Goal: Information Seeking & Learning: Learn about a topic

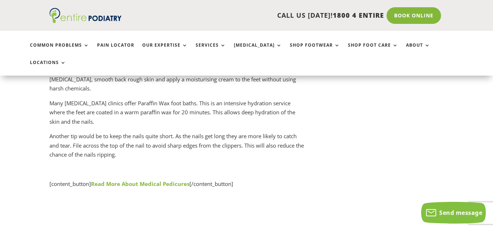
scroll to position [801, 0]
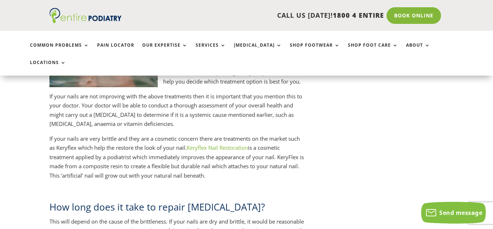
click at [202, 144] on link "Keryflex Nail Restoration" at bounding box center [217, 147] width 61 height 7
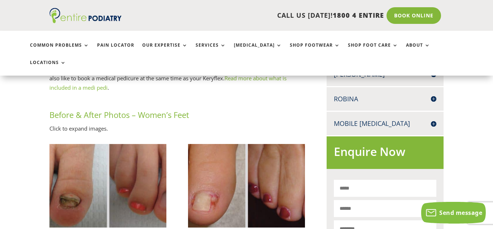
scroll to position [404, 0]
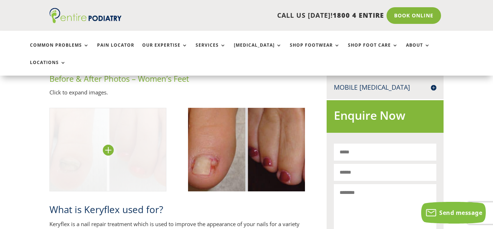
click at [107, 132] on img at bounding box center [107, 149] width 117 height 83
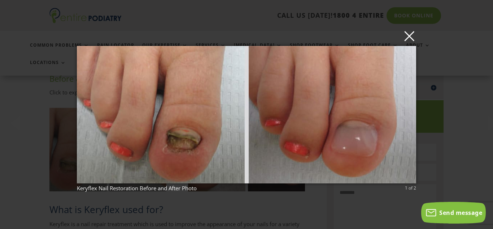
click at [410, 38] on button "×" at bounding box center [248, 36] width 339 height 16
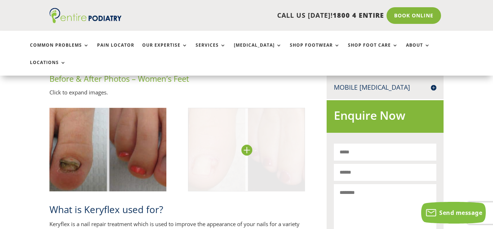
click at [271, 133] on img at bounding box center [246, 149] width 117 height 83
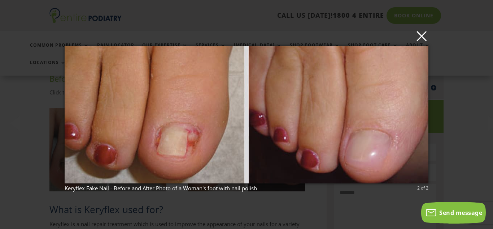
click at [421, 36] on button "×" at bounding box center [249, 36] width 364 height 16
